Goal: Find specific fact: Find specific fact

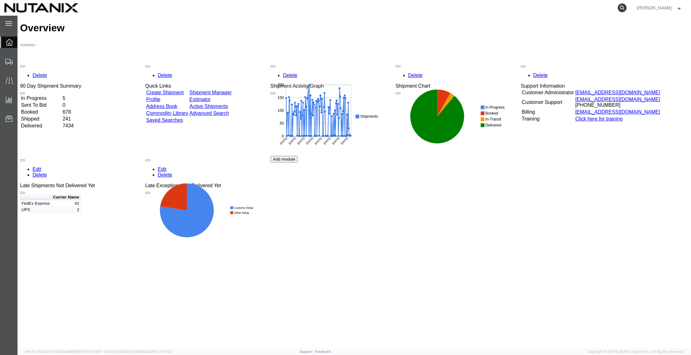
click at [619, 8] on icon at bounding box center [622, 7] width 9 height 9
click at [436, 7] on input "search" at bounding box center [523, 7] width 190 height 15
paste input "391554158510"
type input "391554158510"
drag, startPoint x: 522, startPoint y: 12, endPoint x: 425, endPoint y: 8, distance: 97.5
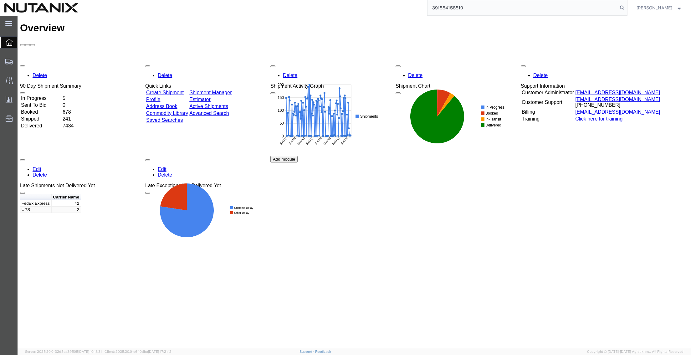
click at [428, 8] on input "391554158510" at bounding box center [523, 7] width 190 height 15
